Goal: Transaction & Acquisition: Purchase product/service

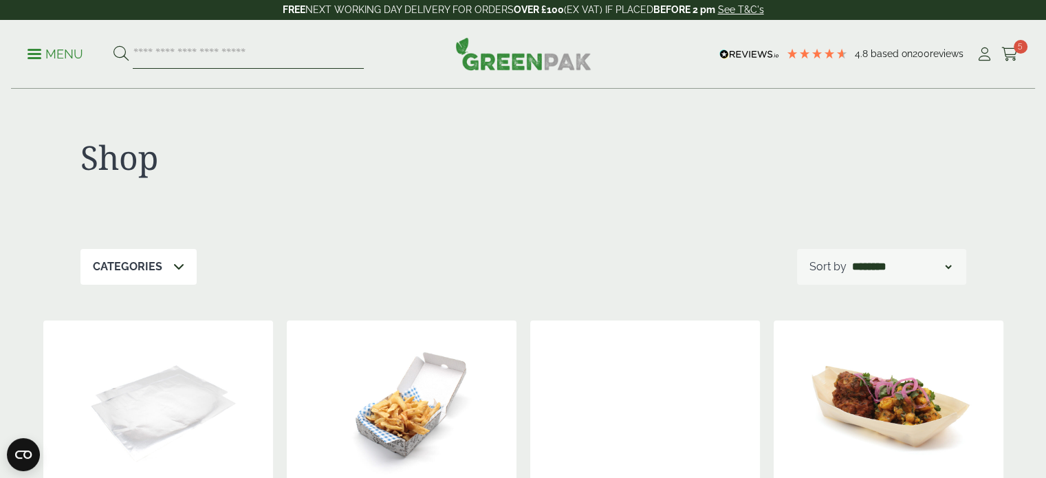
click at [231, 47] on input "search" at bounding box center [248, 54] width 231 height 29
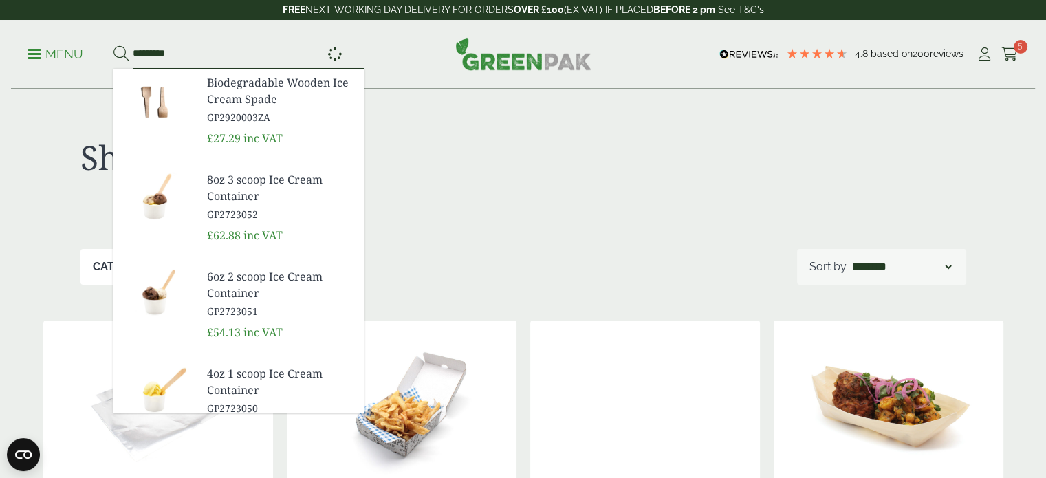
type input "*********"
click at [113, 45] on button at bounding box center [120, 54] width 15 height 18
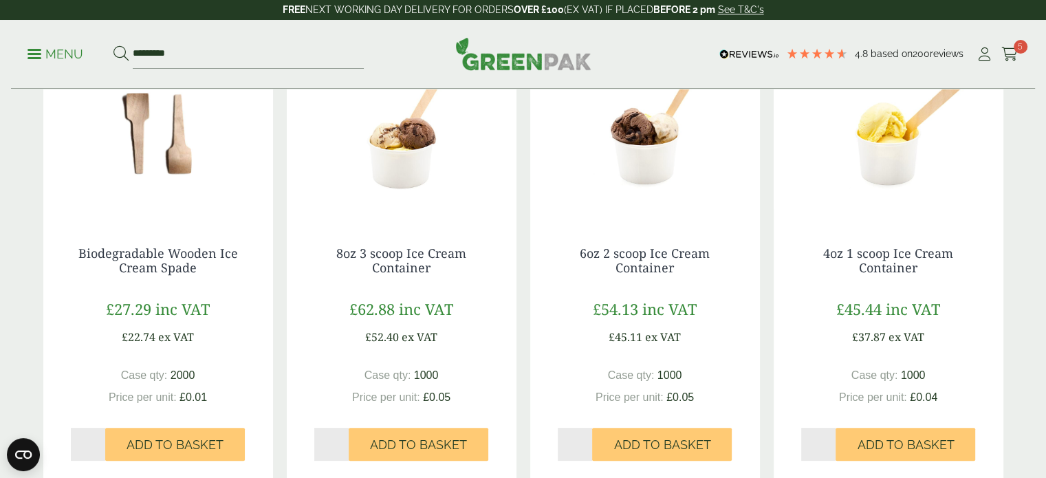
scroll to position [262, 0]
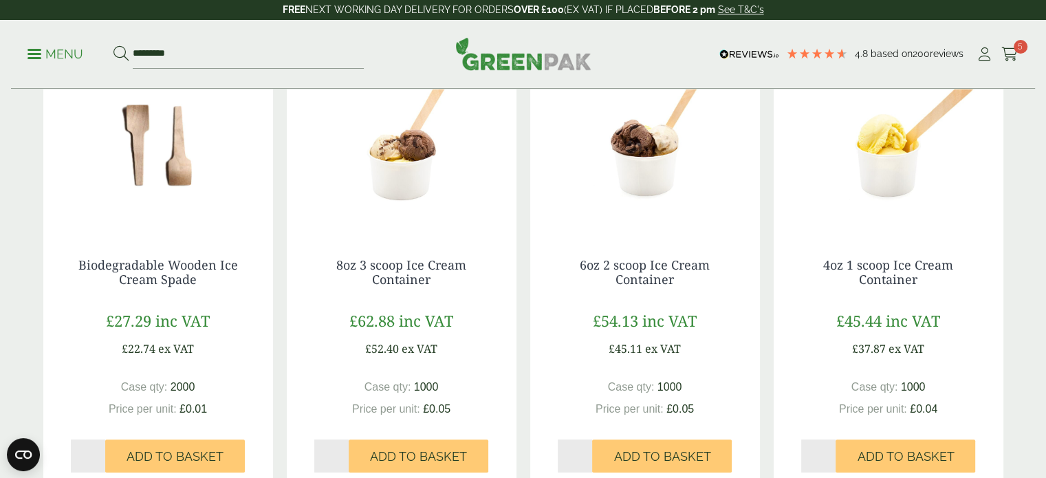
click at [641, 172] on img at bounding box center [645, 144] width 230 height 172
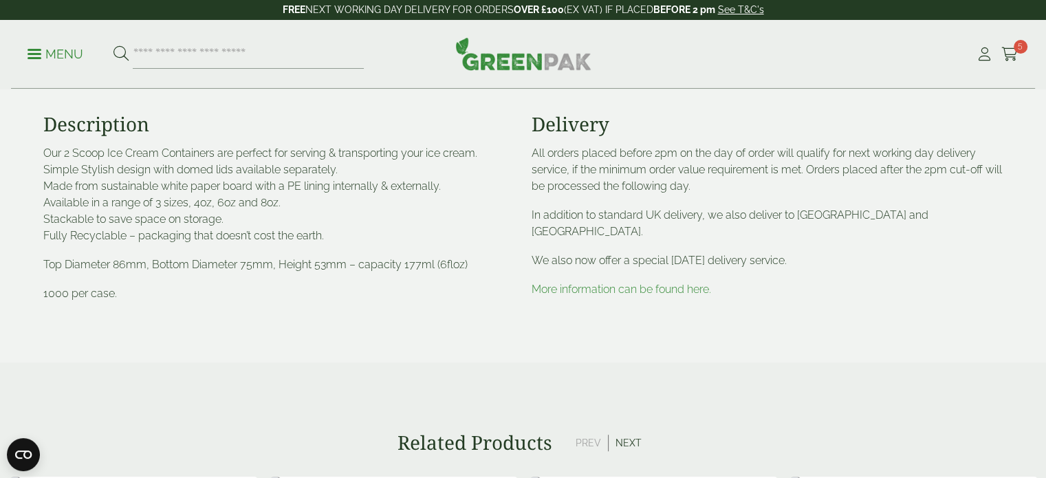
scroll to position [742, 0]
